Goal: Browse casually

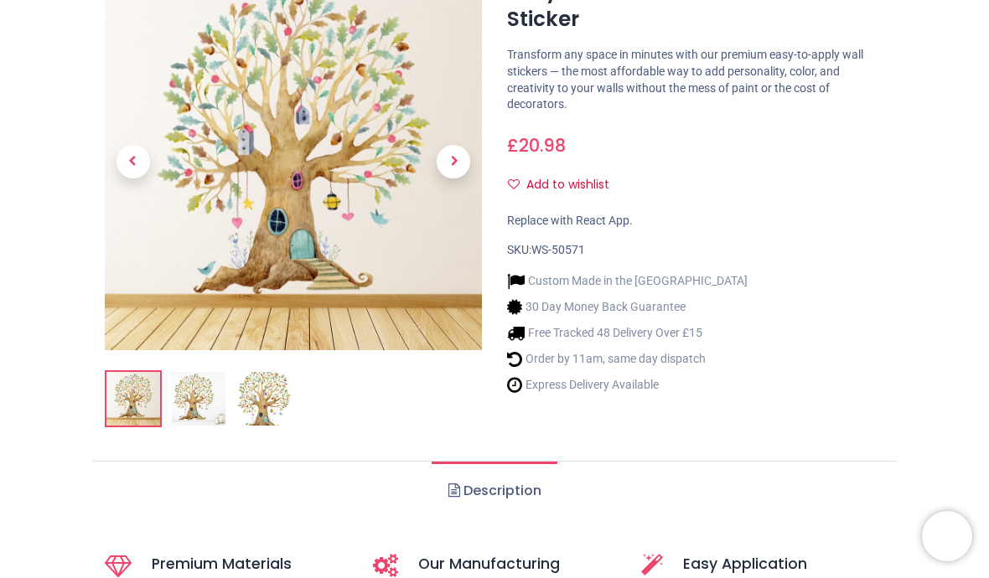
scroll to position [226, 0]
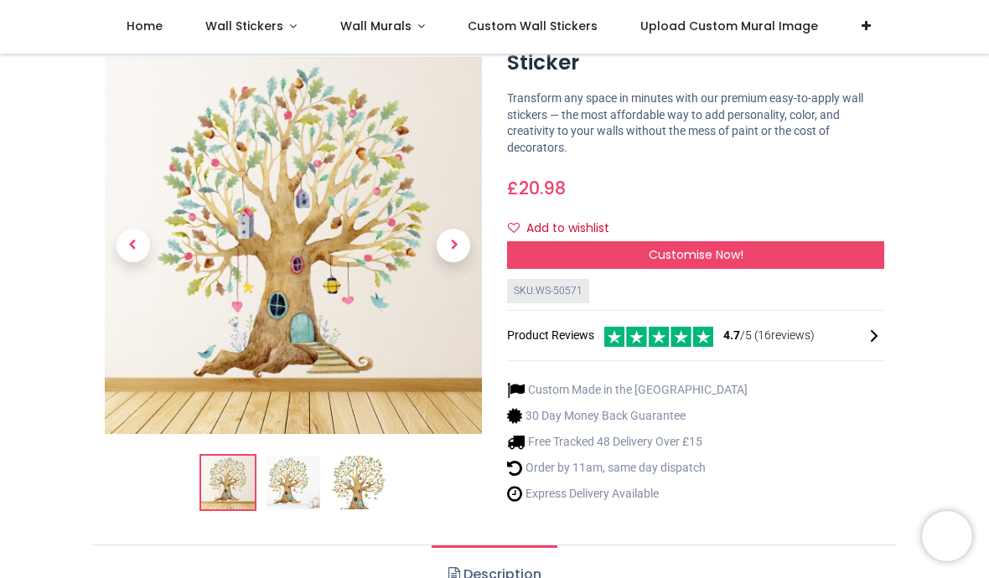
scroll to position [91, 0]
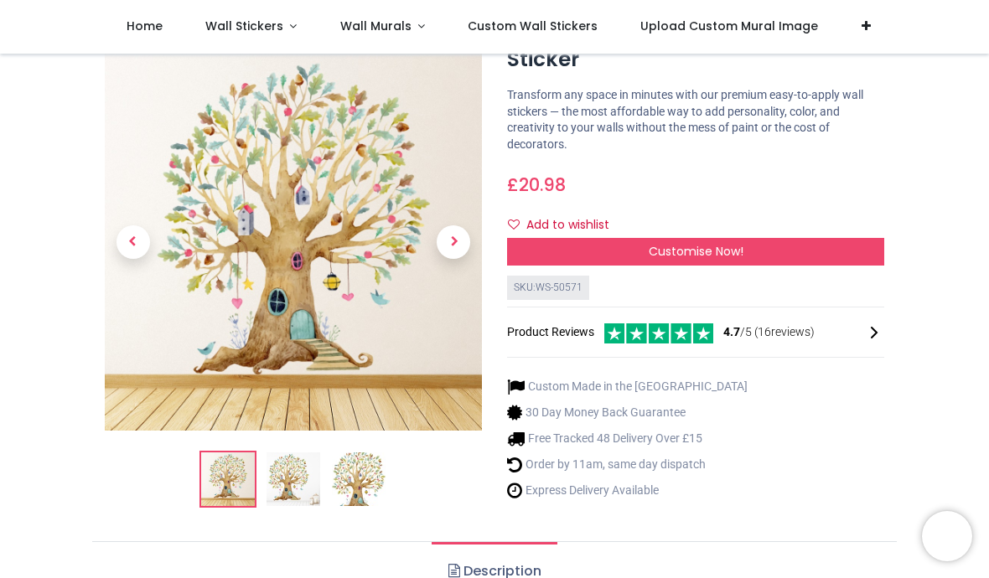
click at [468, 241] on span "Next" at bounding box center [454, 243] width 34 height 34
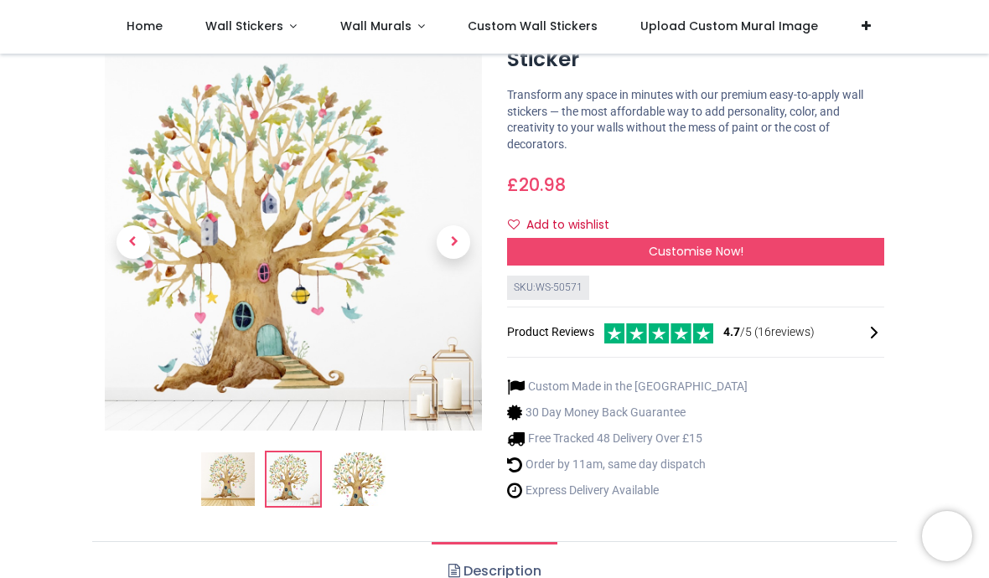
click at [468, 238] on span "Next" at bounding box center [454, 243] width 34 height 34
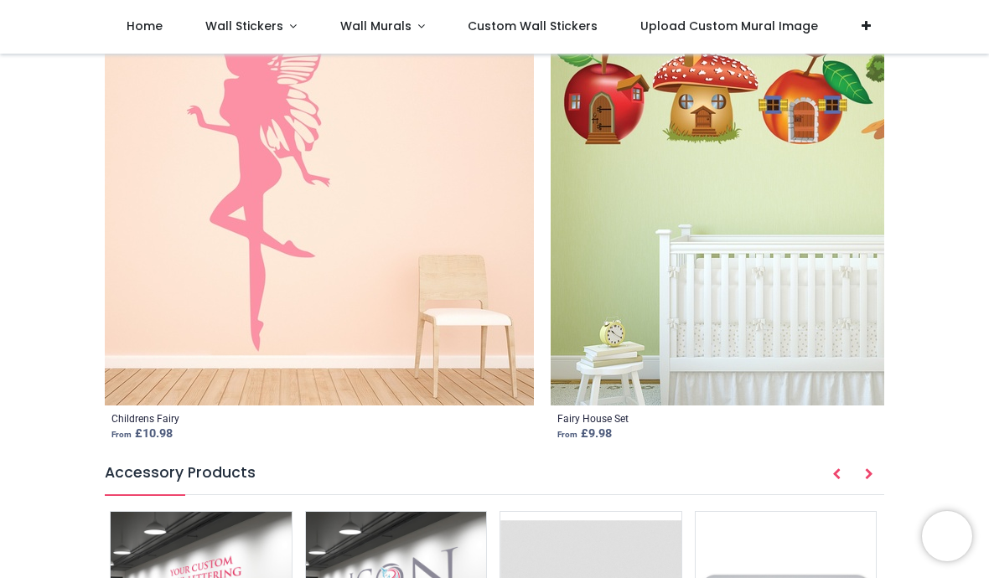
scroll to position [1900, 0]
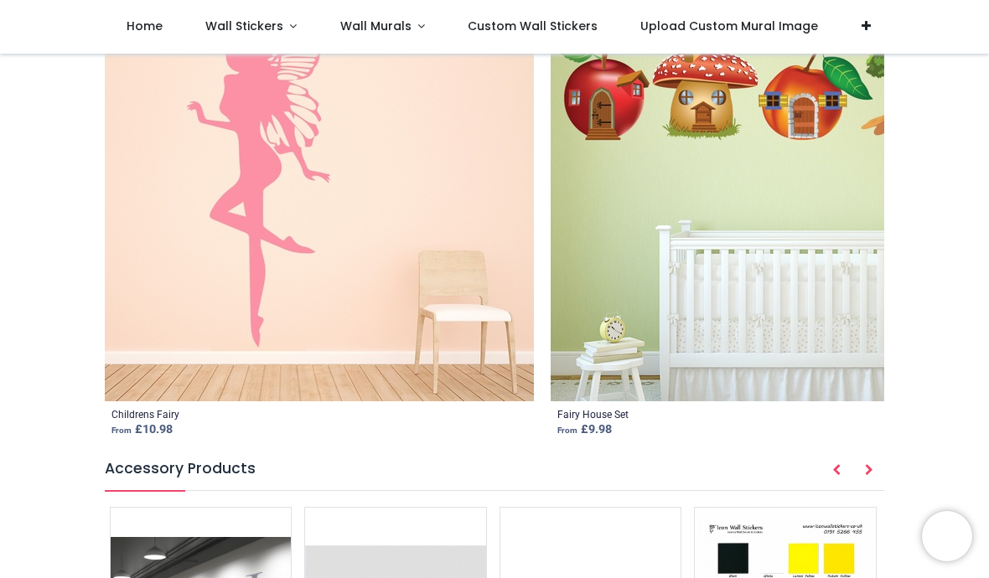
click at [856, 472] on button "Next" at bounding box center [869, 471] width 30 height 29
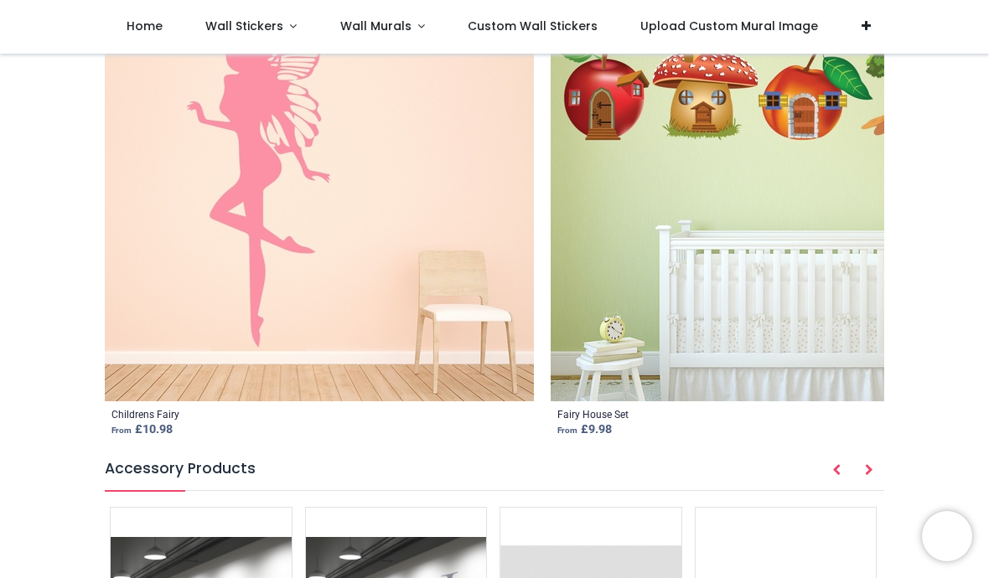
click at [869, 476] on icon "Next" at bounding box center [869, 470] width 8 height 12
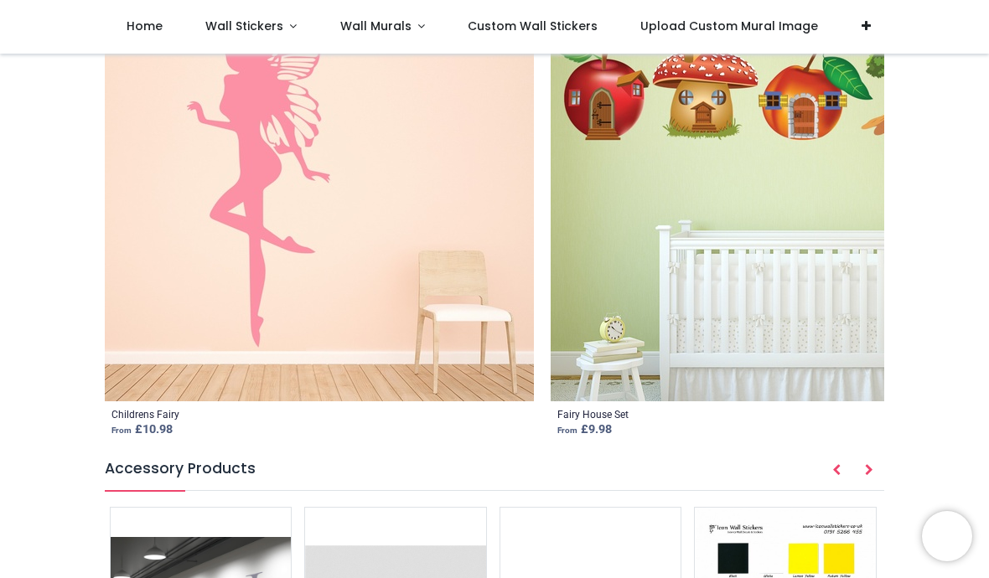
click at [854, 483] on button "Next" at bounding box center [869, 471] width 30 height 29
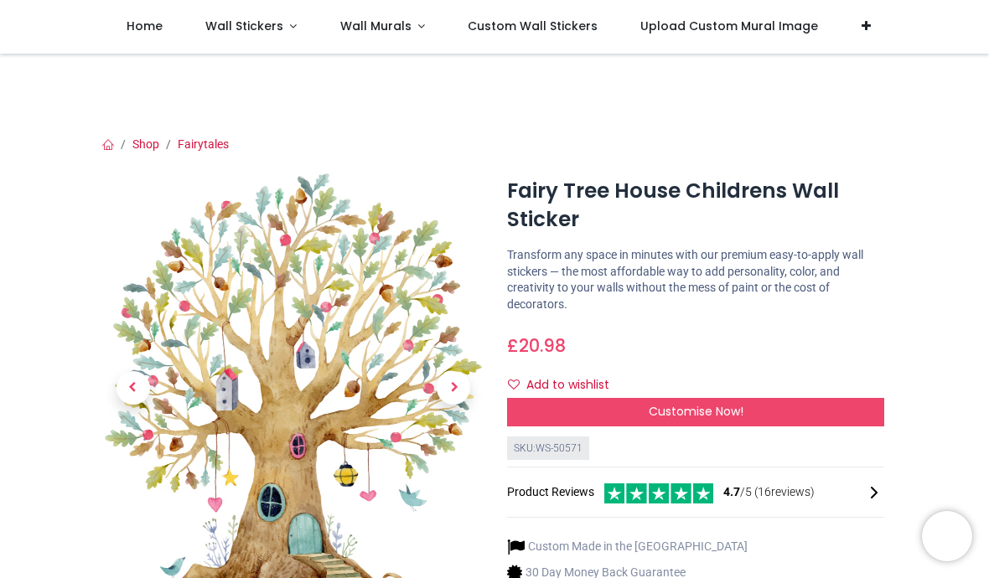
scroll to position [25, 0]
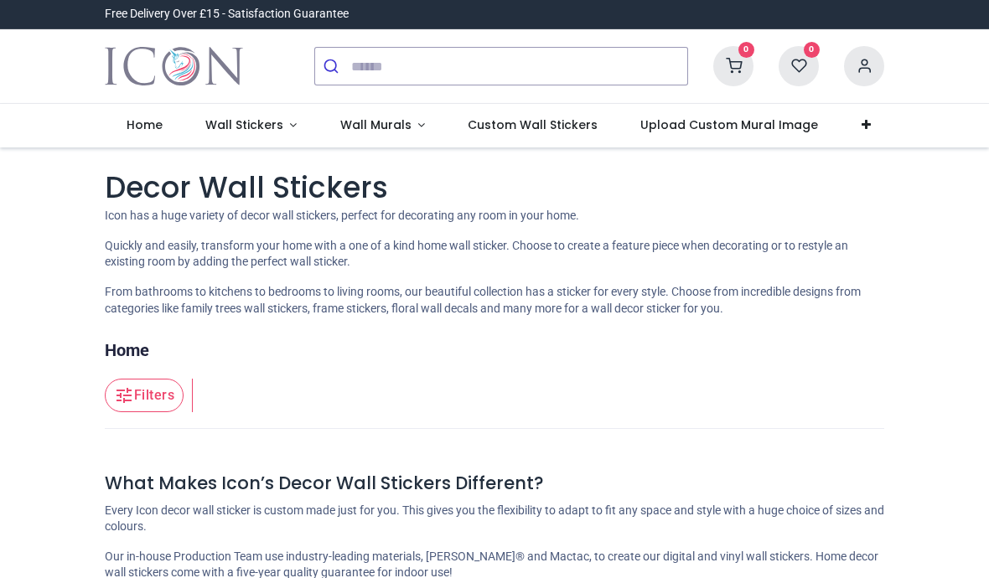
scroll to position [158, 0]
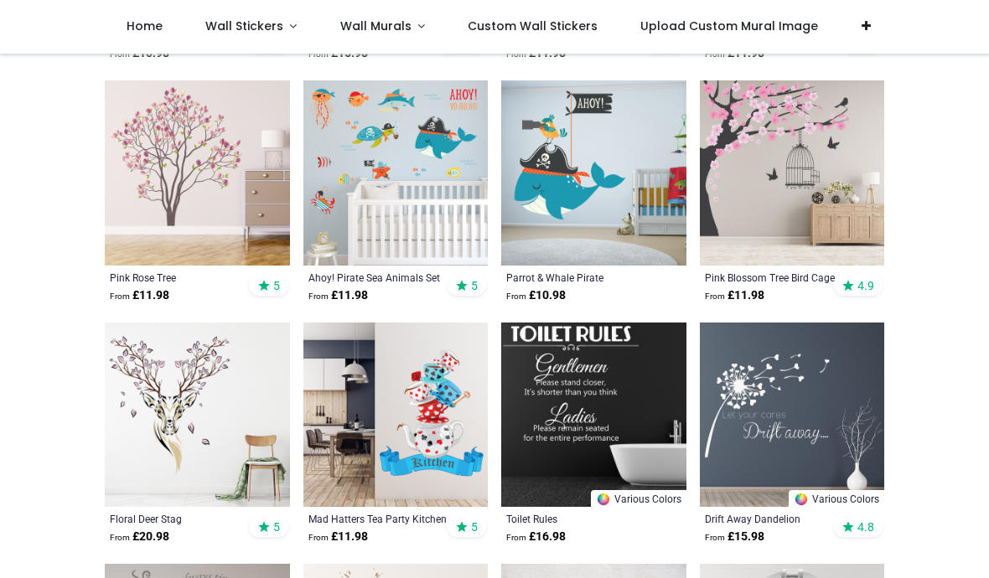
scroll to position [2031, 0]
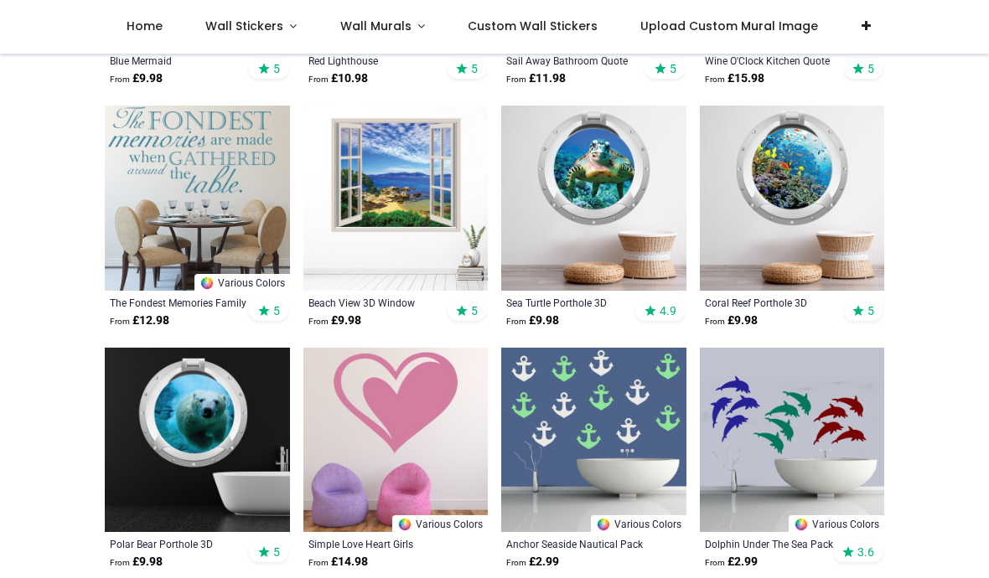
scroll to position [5393, 0]
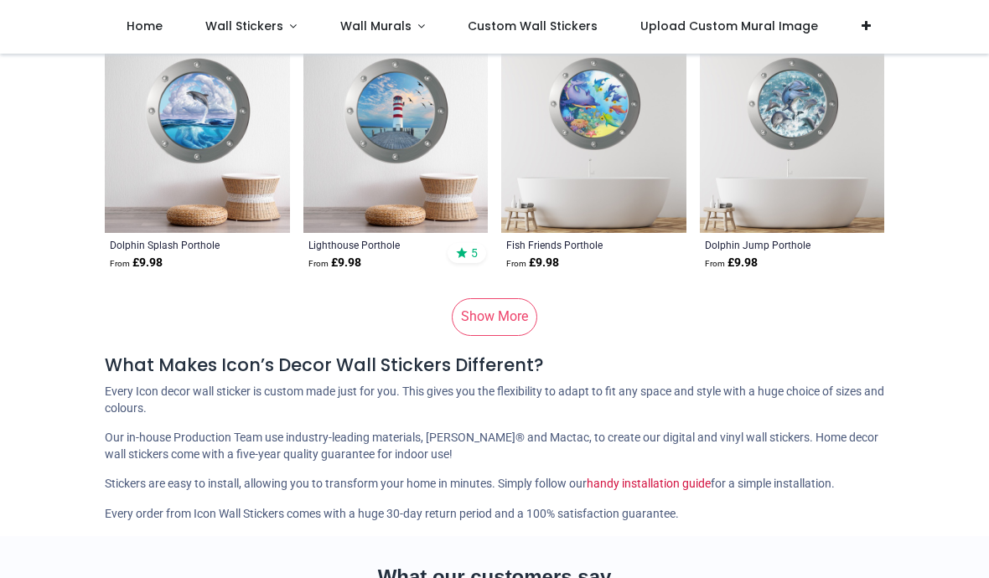
scroll to position [8597, 0]
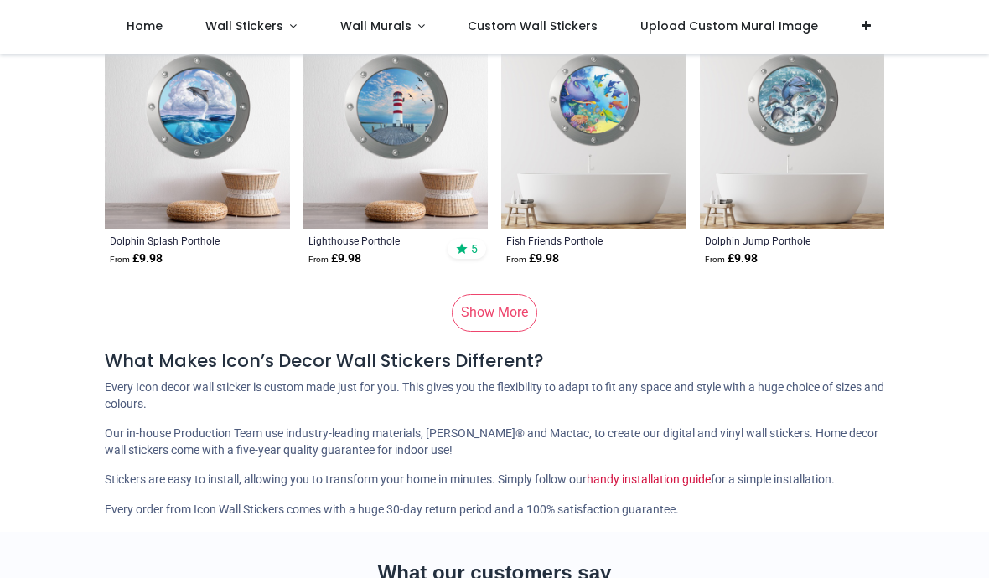
click at [513, 302] on link "Show More" at bounding box center [495, 312] width 86 height 37
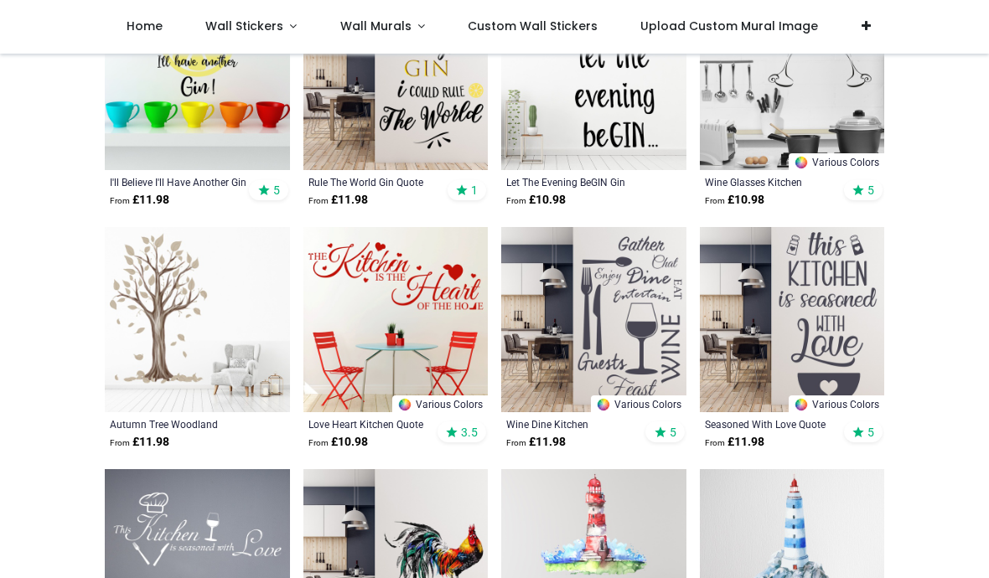
scroll to position [9723, 0]
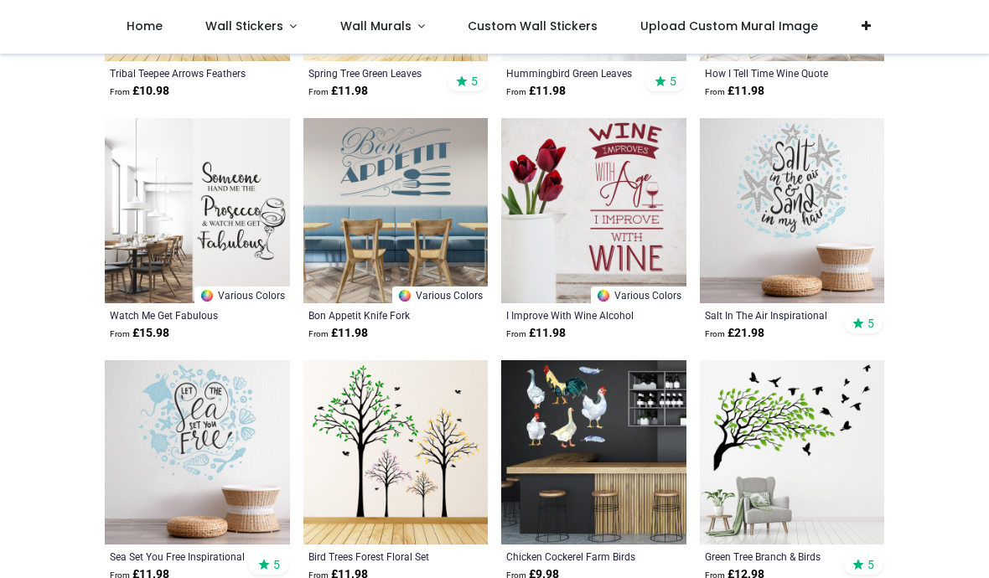
scroll to position [11185, 0]
